Goal: Navigation & Orientation: Find specific page/section

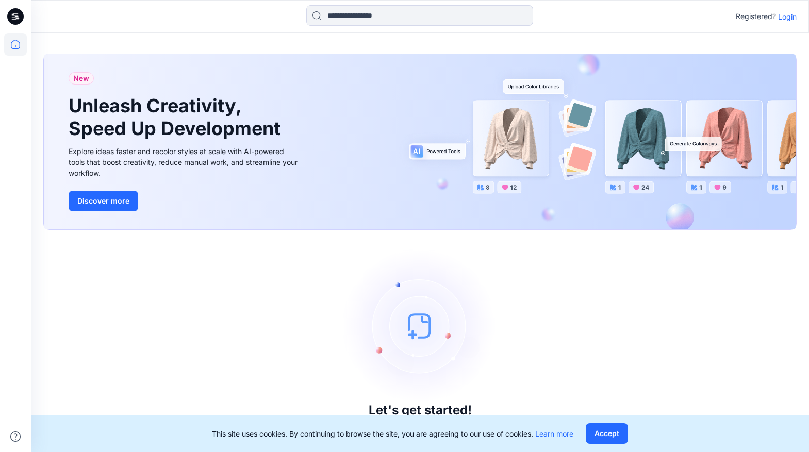
click at [790, 19] on p "Login" at bounding box center [787, 16] width 19 height 11
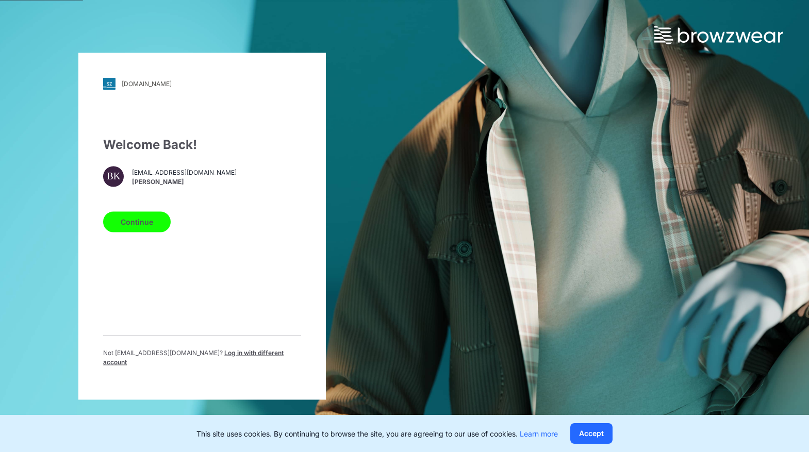
click at [126, 221] on button "Continue" at bounding box center [137, 221] width 68 height 21
click at [144, 232] on button "Continue" at bounding box center [137, 221] width 68 height 21
click at [145, 225] on button "Continue" at bounding box center [137, 221] width 68 height 21
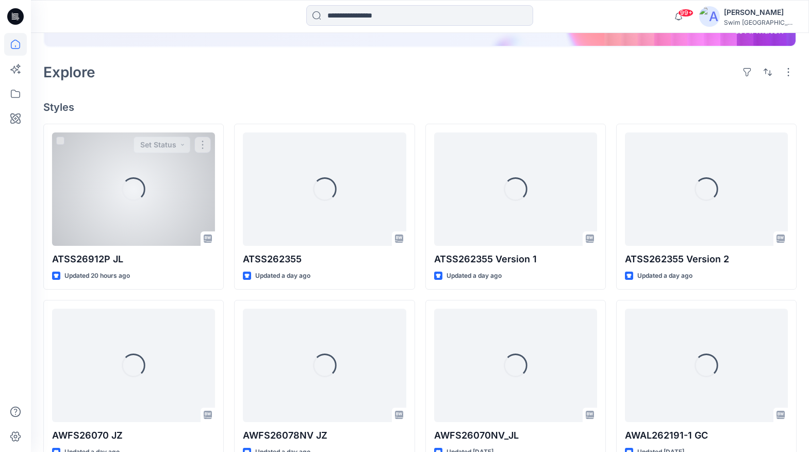
scroll to position [200, 0]
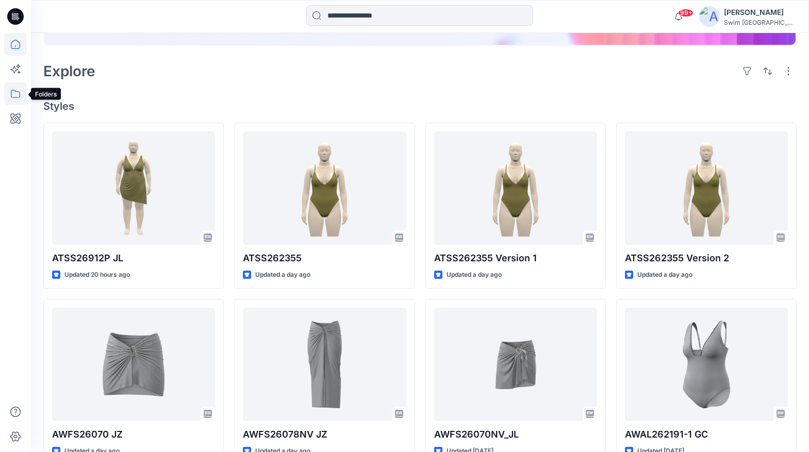
click at [16, 89] on icon at bounding box center [15, 93] width 23 height 23
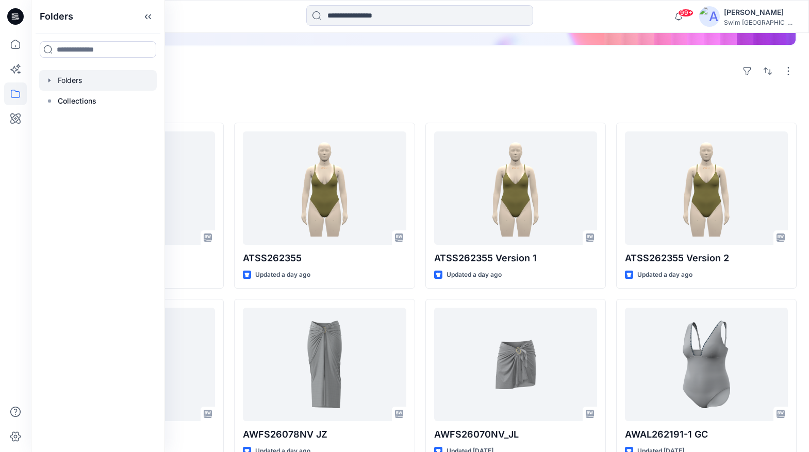
click at [98, 85] on div at bounding box center [98, 80] width 118 height 21
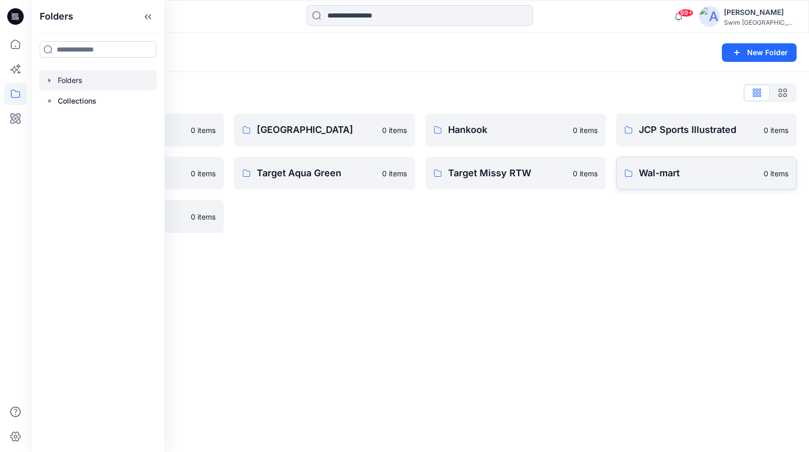
click at [672, 179] on p "Wal-mart" at bounding box center [698, 173] width 119 height 14
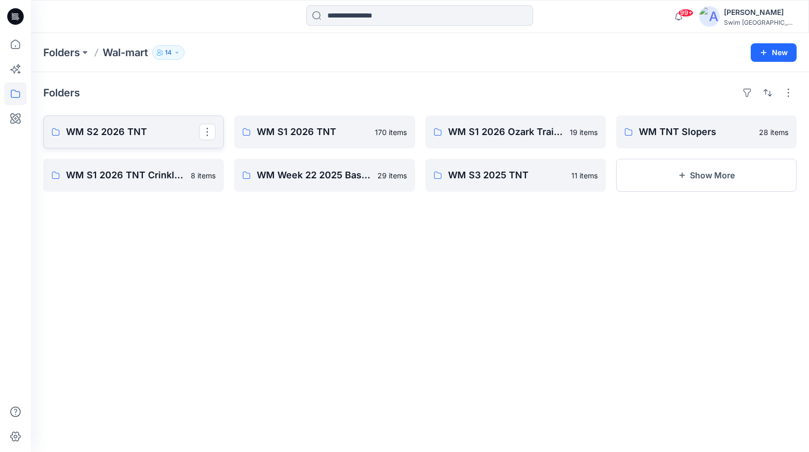
click at [127, 133] on p "WM S2 2026 TNT" at bounding box center [132, 132] width 133 height 14
